Goal: Navigation & Orientation: Find specific page/section

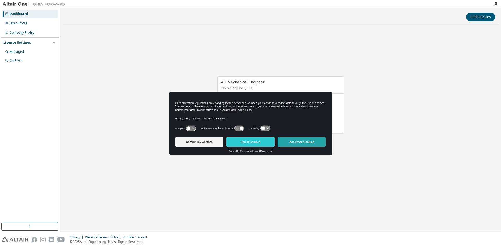
click at [288, 142] on button "Accept All Cookies" at bounding box center [302, 141] width 48 height 9
